Goal: Information Seeking & Learning: Learn about a topic

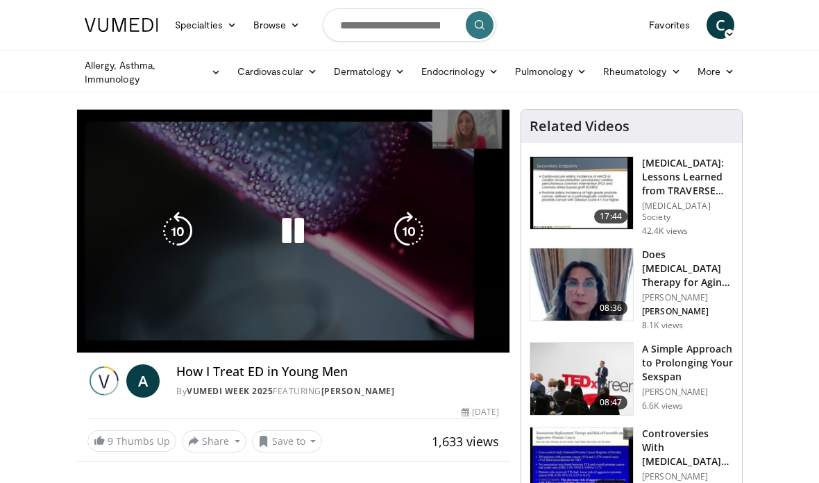
click at [450, 353] on button "Playback Rate" at bounding box center [440, 367] width 28 height 28
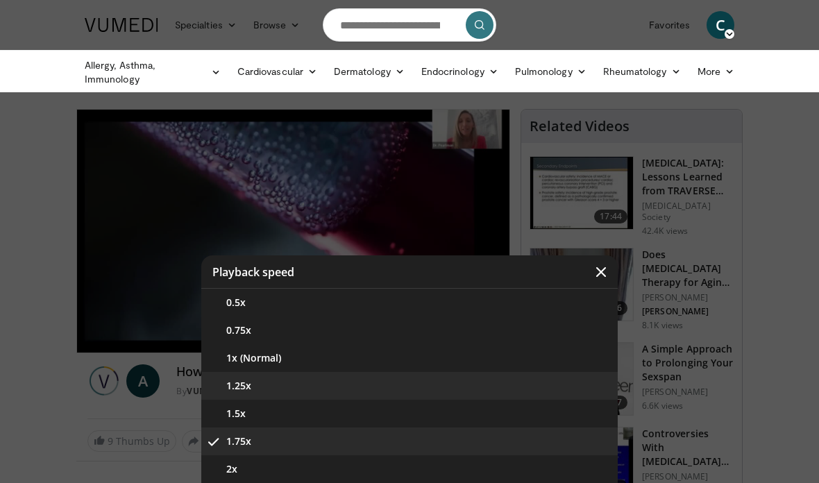
click at [269, 388] on button "1.25x" at bounding box center [409, 386] width 416 height 28
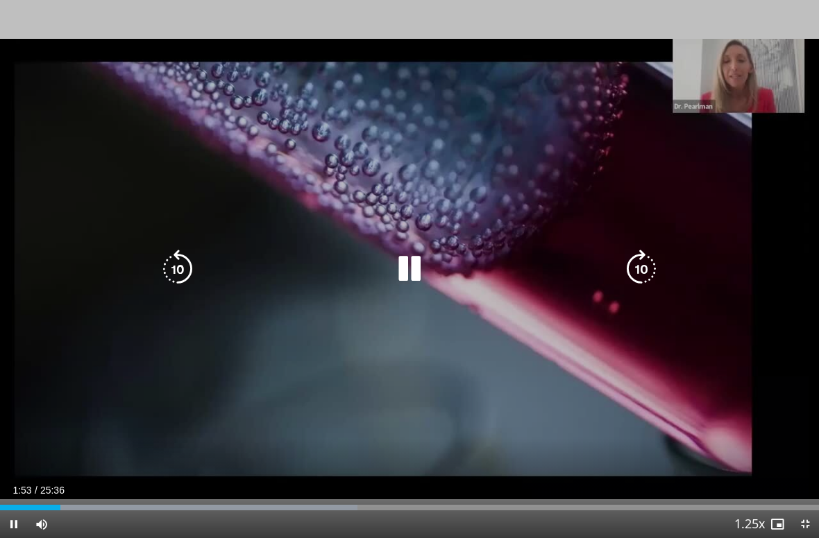
click at [499, 379] on div "10 seconds Tap to unmute" at bounding box center [409, 269] width 819 height 538
click at [185, 268] on icon "Video Player" at bounding box center [177, 269] width 39 height 39
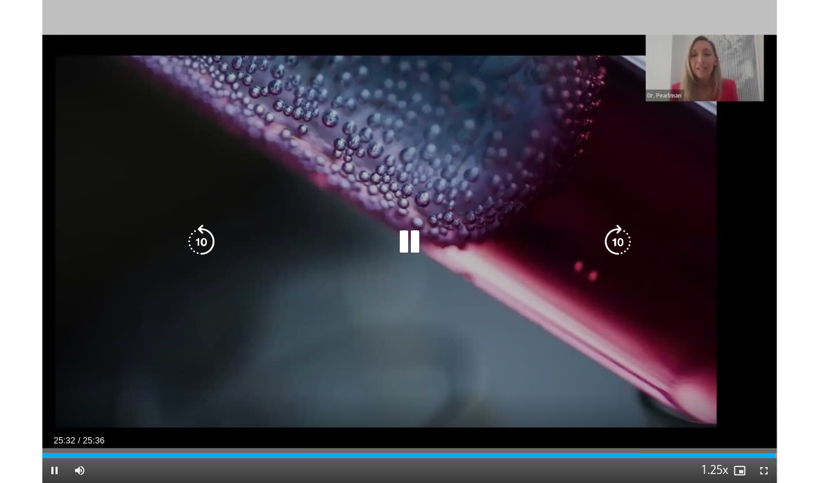
scroll to position [110, 0]
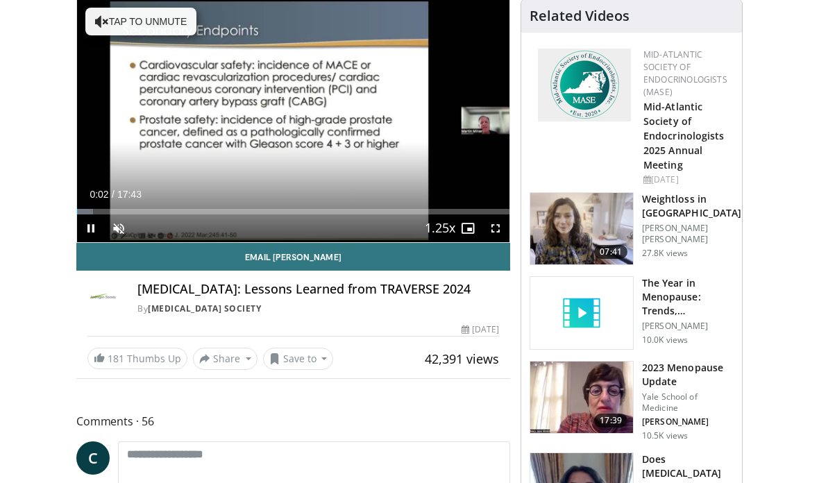
scroll to position [175, 0]
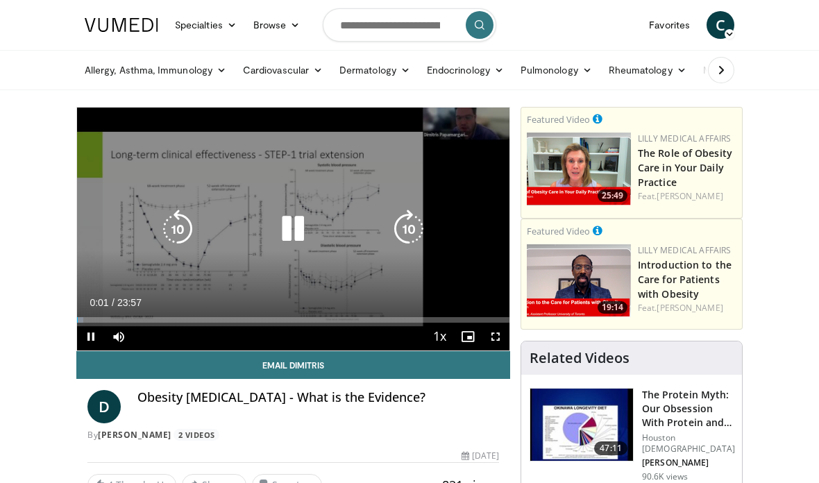
click at [460, 153] on div "10 seconds Tap to unmute" at bounding box center [293, 229] width 432 height 243
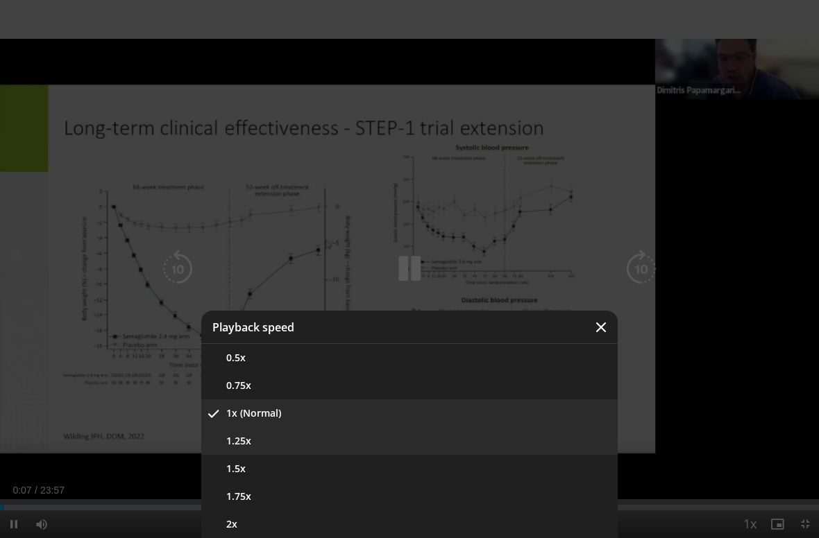
click at [297, 437] on button "1.25x" at bounding box center [409, 441] width 416 height 28
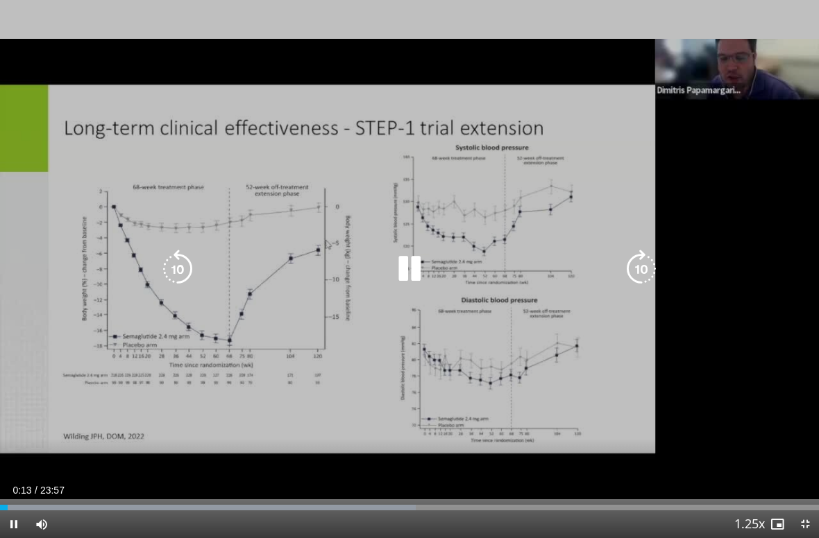
click at [639, 266] on icon "Video Player" at bounding box center [641, 269] width 39 height 39
click at [649, 276] on icon "Video Player" at bounding box center [641, 269] width 39 height 39
click at [653, 266] on icon "Video Player" at bounding box center [641, 269] width 39 height 39
click at [649, 266] on icon "Video Player" at bounding box center [641, 269] width 39 height 39
click at [647, 271] on icon "Video Player" at bounding box center [641, 269] width 39 height 39
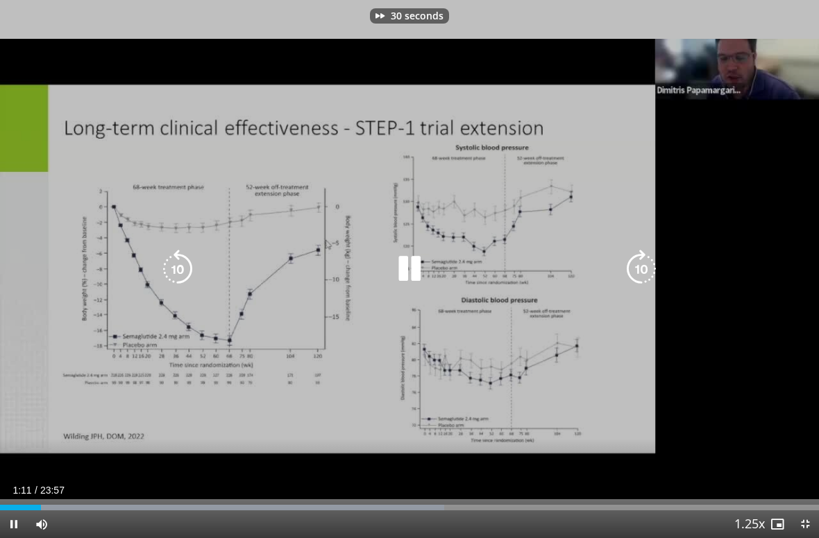
click at [642, 271] on icon "Video Player" at bounding box center [641, 269] width 39 height 39
click at [642, 276] on icon "Video Player" at bounding box center [641, 269] width 39 height 39
click at [648, 283] on icon "Video Player" at bounding box center [641, 269] width 39 height 39
click at [649, 269] on icon "Video Player" at bounding box center [641, 269] width 39 height 39
click at [640, 272] on icon "Video Player" at bounding box center [641, 269] width 39 height 39
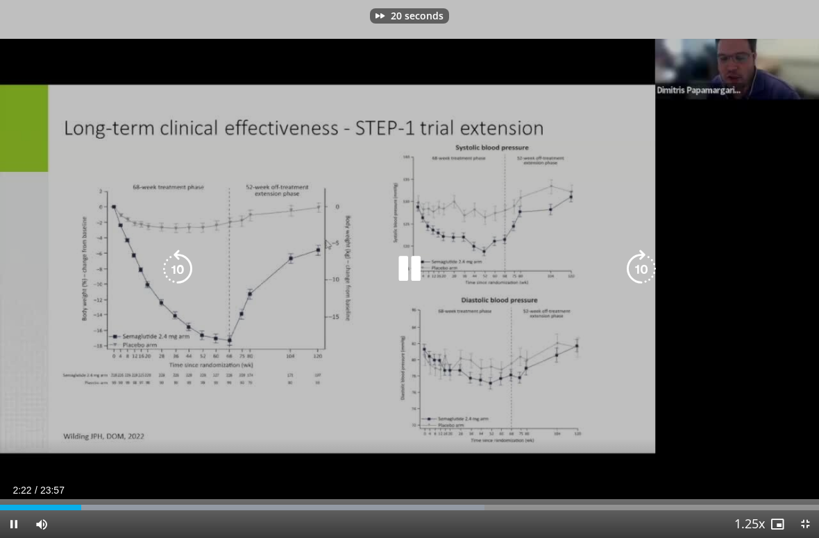
click at [647, 278] on icon "Video Player" at bounding box center [641, 269] width 39 height 39
click at [643, 283] on icon "Video Player" at bounding box center [641, 269] width 39 height 39
click at [643, 278] on icon "Video Player" at bounding box center [641, 269] width 39 height 39
click at [647, 277] on icon "Video Player" at bounding box center [641, 269] width 39 height 39
click at [189, 271] on icon "Video Player" at bounding box center [177, 269] width 39 height 39
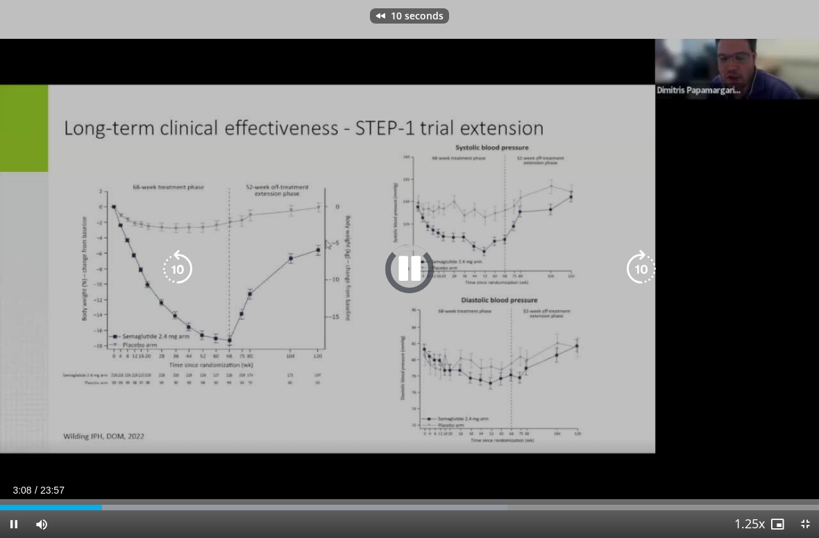
click at [181, 278] on icon "Video Player" at bounding box center [177, 269] width 39 height 39
click at [185, 271] on icon "Video Player" at bounding box center [177, 269] width 39 height 39
click at [183, 266] on icon "Video Player" at bounding box center [177, 269] width 39 height 39
click at [192, 269] on icon "Video Player" at bounding box center [177, 269] width 39 height 39
click at [402, 273] on icon "Video Player" at bounding box center [409, 269] width 39 height 39
